Goal: Task Accomplishment & Management: Use online tool/utility

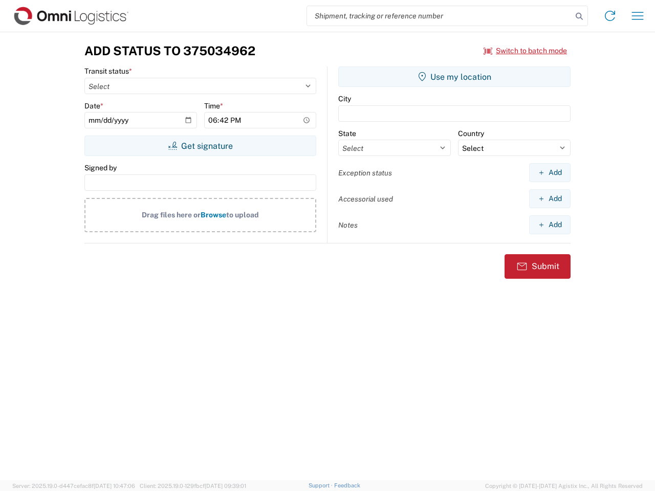
click at [439, 16] on input "search" at bounding box center [439, 15] width 265 height 19
click at [579, 16] on icon at bounding box center [579, 16] width 14 height 14
click at [610, 16] on icon at bounding box center [610, 16] width 16 height 16
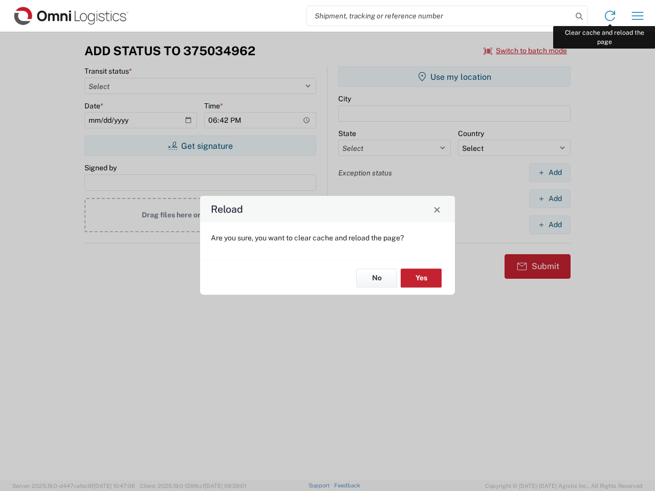
click at [637, 16] on div "Reload Are you sure, you want to clear cache and reload the page? No Yes" at bounding box center [327, 245] width 655 height 491
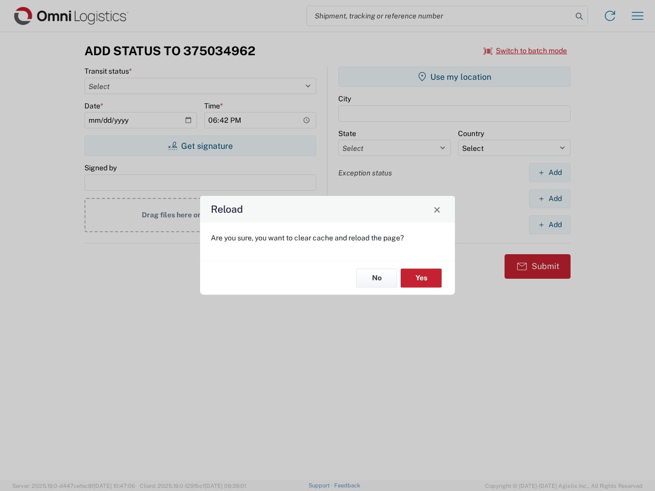
click at [525, 51] on div "Reload Are you sure, you want to clear cache and reload the page? No Yes" at bounding box center [327, 245] width 655 height 491
click at [200, 146] on div "Reload Are you sure, you want to clear cache and reload the page? No Yes" at bounding box center [327, 245] width 655 height 491
click at [454, 77] on div "Reload Are you sure, you want to clear cache and reload the page? No Yes" at bounding box center [327, 245] width 655 height 491
click at [549, 172] on div "Reload Are you sure, you want to clear cache and reload the page? No Yes" at bounding box center [327, 245] width 655 height 491
click at [549, 198] on div "Reload Are you sure, you want to clear cache and reload the page? No Yes" at bounding box center [327, 245] width 655 height 491
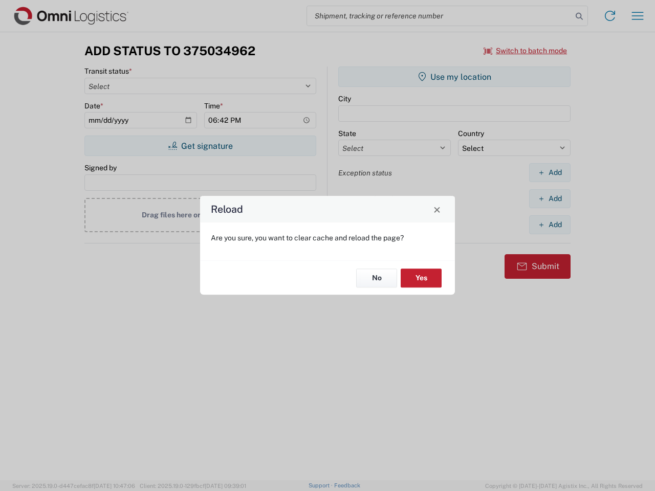
click at [549, 225] on div "Reload Are you sure, you want to clear cache and reload the page? No Yes" at bounding box center [327, 245] width 655 height 491
